Goal: Information Seeking & Learning: Find specific fact

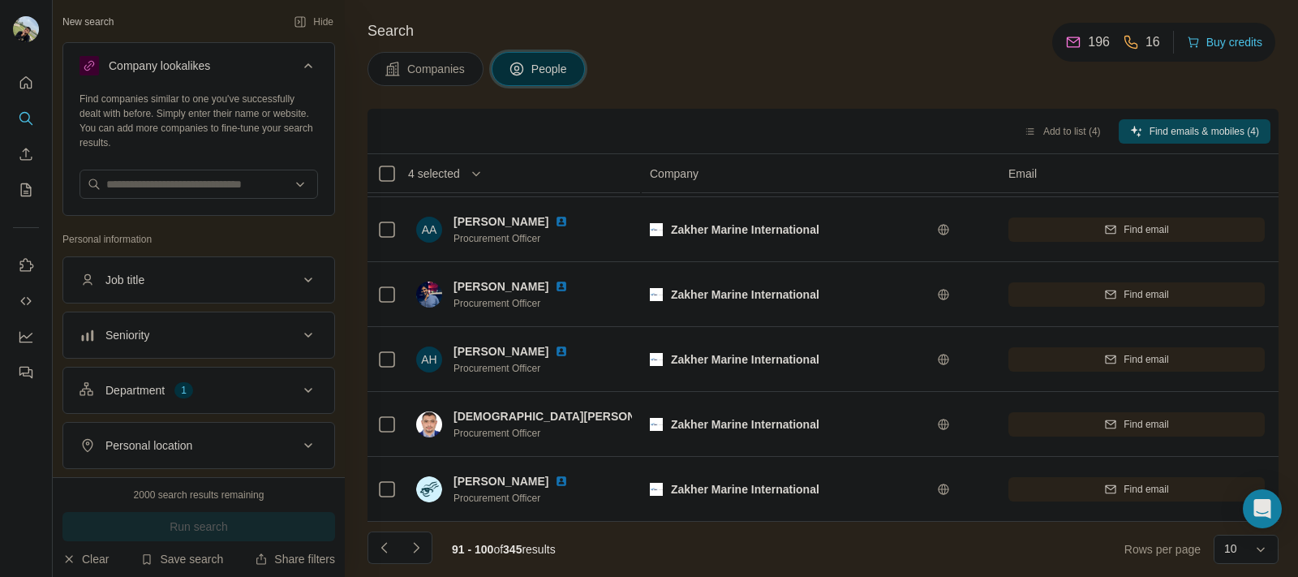
click at [219, 261] on button "Job title" at bounding box center [198, 279] width 271 height 39
click at [219, 261] on button "Job title" at bounding box center [198, 282] width 271 height 45
click at [232, 192] on input "text" at bounding box center [199, 184] width 239 height 29
click at [229, 183] on input "text" at bounding box center [199, 184] width 239 height 29
type input "*"
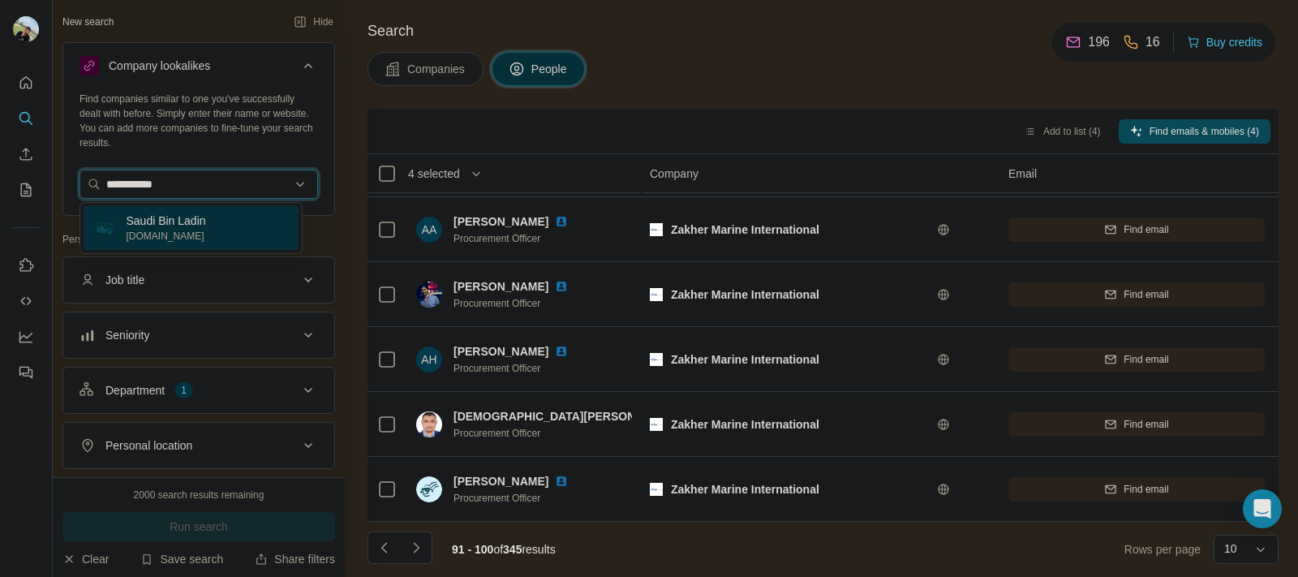
type input "**********"
click at [220, 226] on div "Saudi Bin Ladin sbgabc.com" at bounding box center [191, 228] width 215 height 44
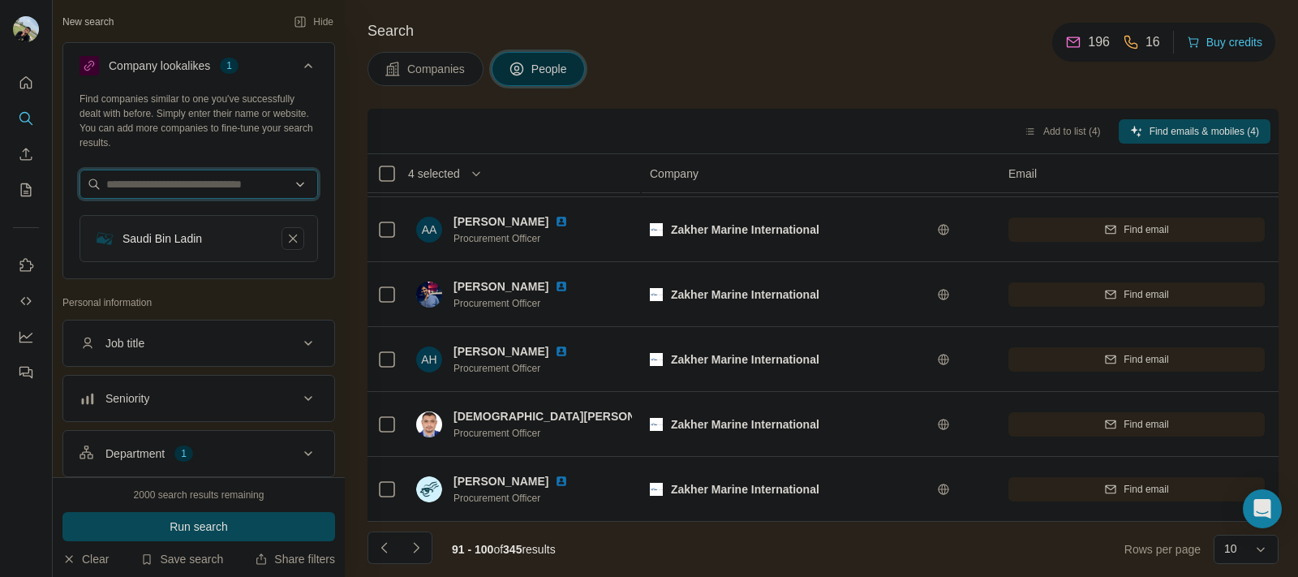
click at [200, 187] on input "text" at bounding box center [199, 184] width 239 height 29
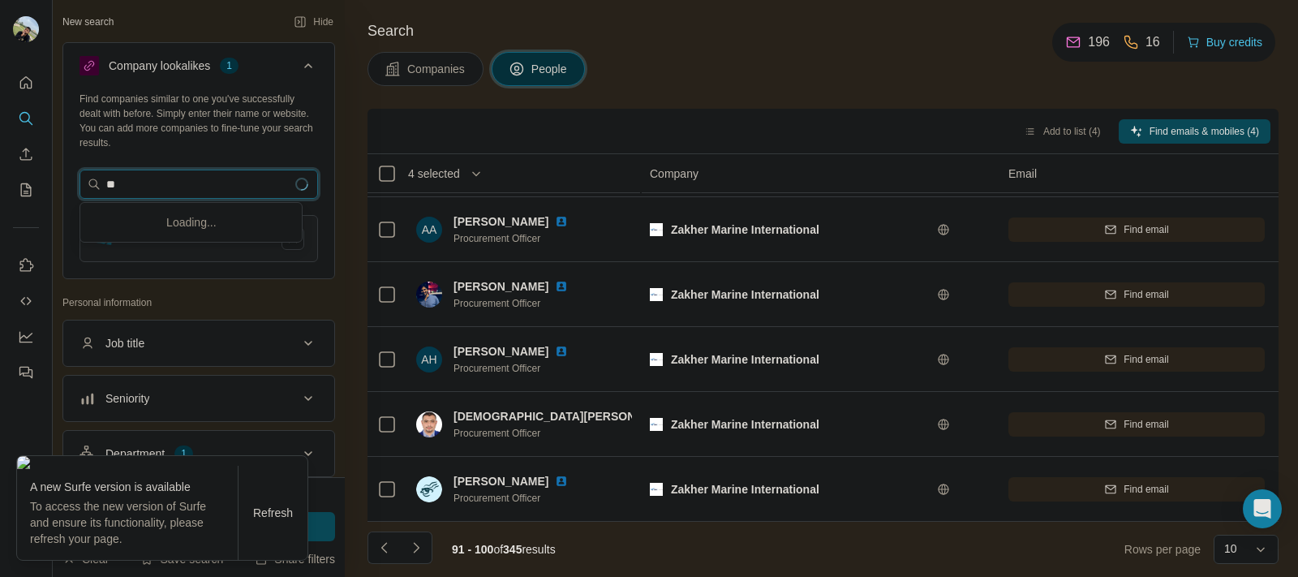
type input "*"
click at [630, 70] on div "Companies People" at bounding box center [823, 69] width 911 height 34
click at [265, 510] on span "Refresh" at bounding box center [273, 512] width 40 height 13
